Goal: Information Seeking & Learning: Compare options

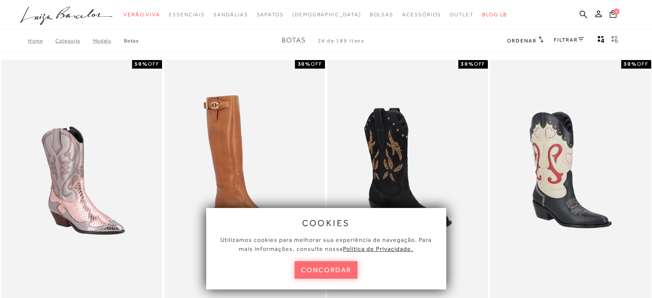
click at [317, 270] on button "concordar" at bounding box center [326, 270] width 63 height 18
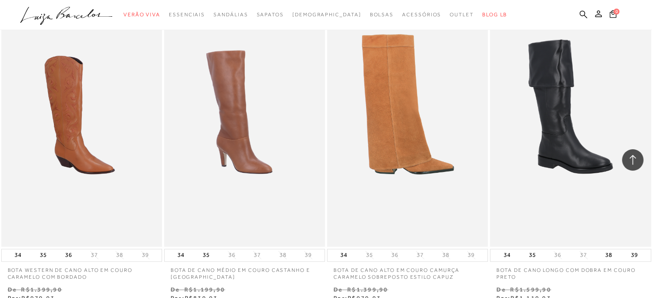
scroll to position [1329, 0]
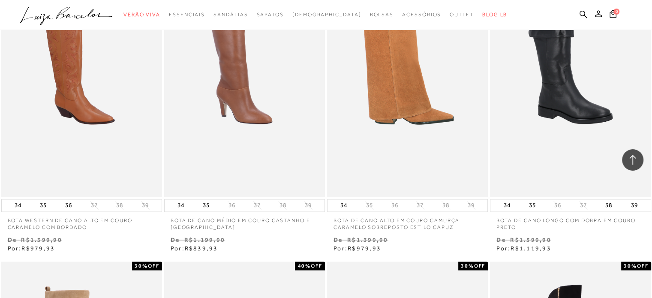
click at [413, 163] on img at bounding box center [408, 75] width 160 height 241
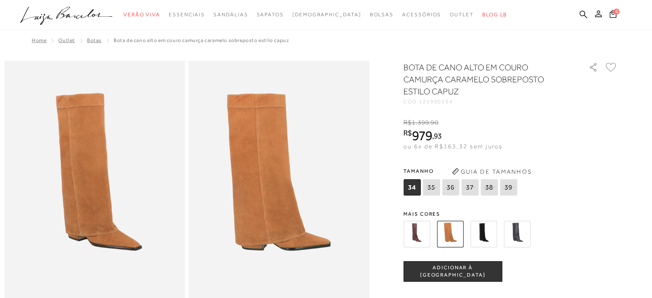
click at [425, 235] on img at bounding box center [416, 234] width 27 height 27
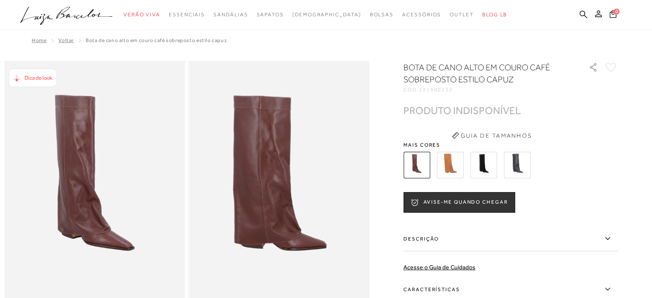
click at [483, 169] on img at bounding box center [483, 165] width 27 height 27
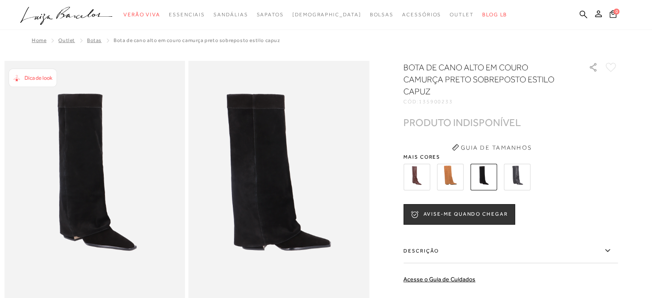
click at [522, 179] on img at bounding box center [517, 177] width 27 height 27
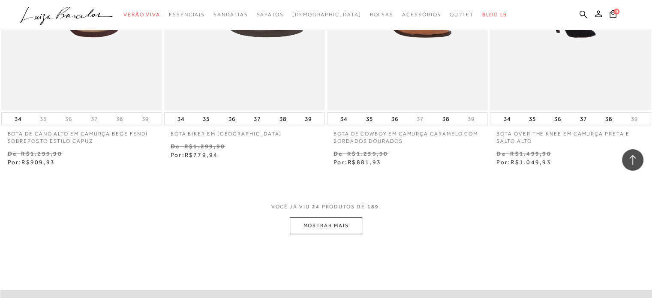
scroll to position [3602, 0]
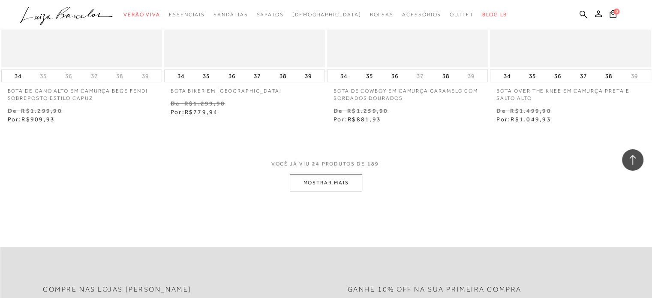
click at [320, 180] on button "MOSTRAR MAIS" at bounding box center [326, 183] width 72 height 17
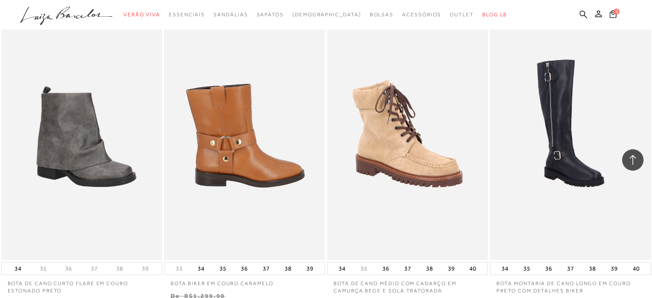
scroll to position [4374, 0]
